Goal: Navigation & Orientation: Go to known website

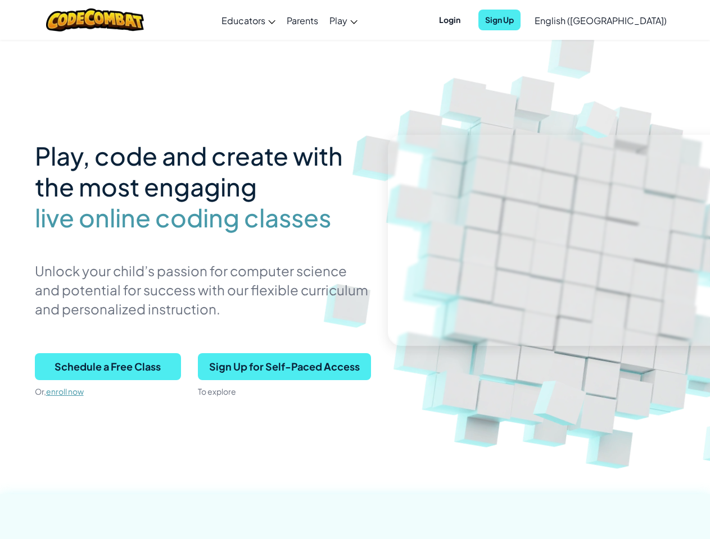
click at [355, 270] on p "Unlock your child’s passion for computer science and potential for success with…" at bounding box center [203, 289] width 336 height 57
click at [467, 20] on span "Login" at bounding box center [449, 20] width 35 height 21
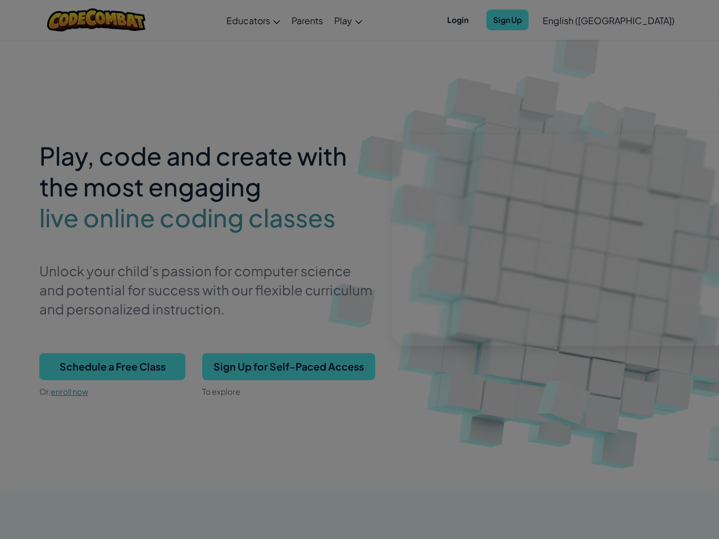
click at [0, 0] on input "Email or Username :" at bounding box center [0, 0] width 0 height 0
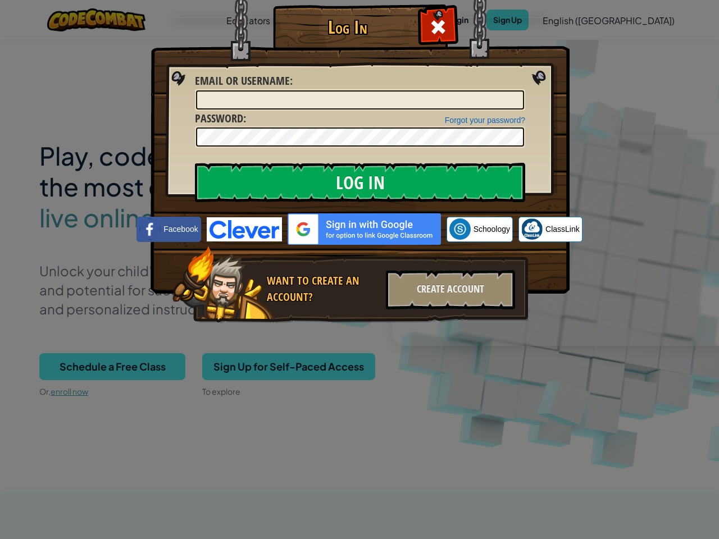
click at [568, 20] on div "Log In Unknown Error Email or Username : Forgot your password? Password : Log I…" at bounding box center [359, 269] width 719 height 539
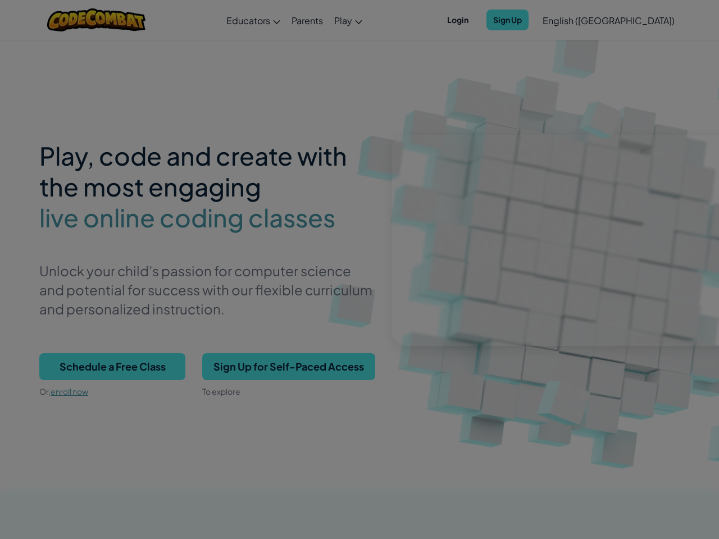
click at [568, 20] on div at bounding box center [359, 269] width 719 height 539
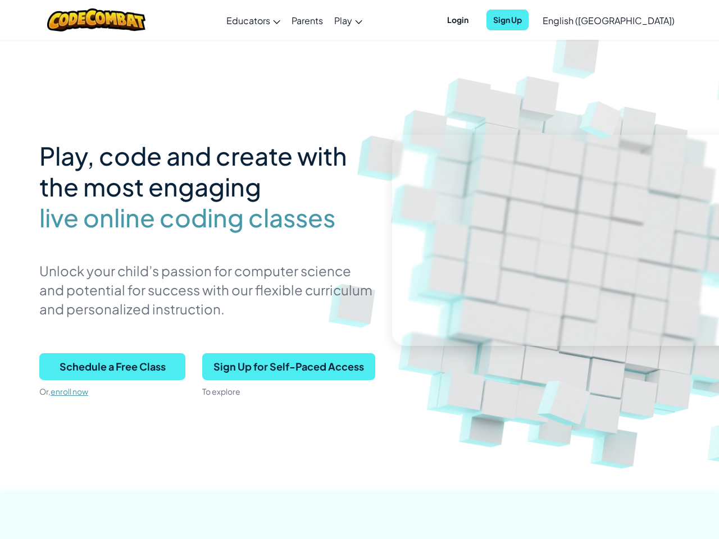
click at [628, 20] on span "English ([GEOGRAPHIC_DATA])" at bounding box center [609, 21] width 132 height 12
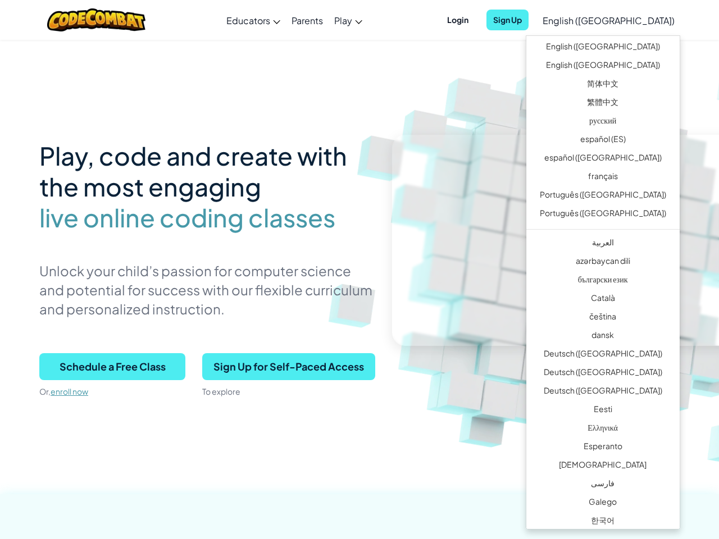
click at [108, 367] on span "Schedule a Free Class" at bounding box center [112, 366] width 146 height 27
